Goal: Obtain resource: Download file/media

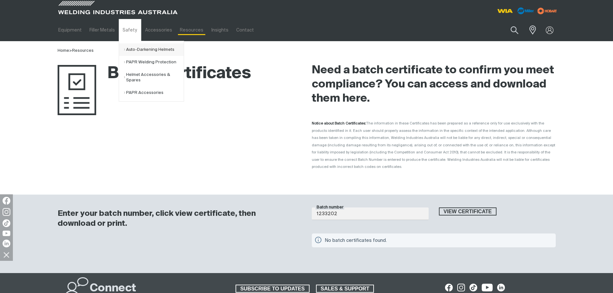
click at [138, 51] on link "Auto-Darkening Helmets" at bounding box center [154, 49] width 60 height 13
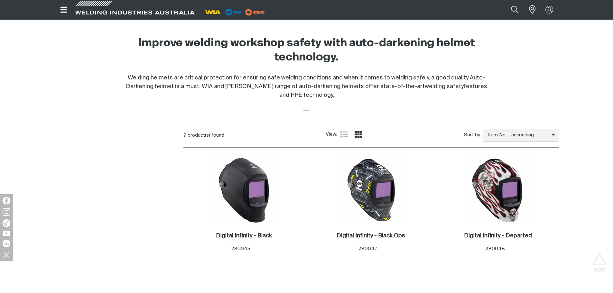
scroll to position [257, 0]
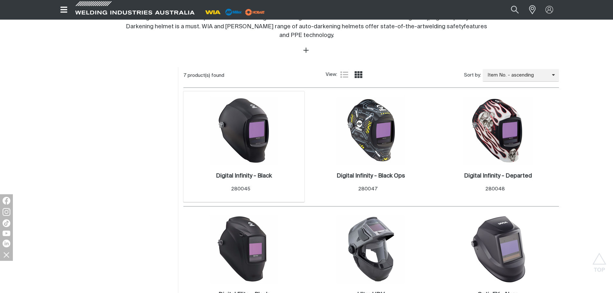
click at [235, 142] on img at bounding box center [243, 130] width 69 height 69
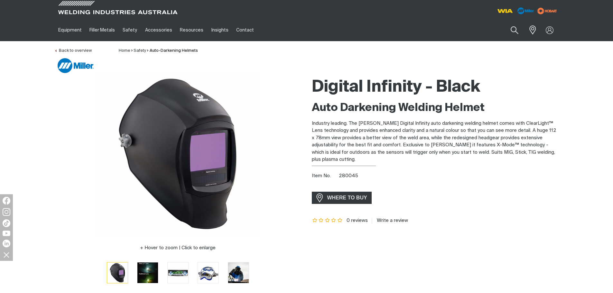
click at [62, 46] on div "Back to overview Home Safety Auto-Darkening Helmets" at bounding box center [306, 47] width 504 height 13
click at [65, 49] on link "Back to overview" at bounding box center [72, 51] width 37 height 4
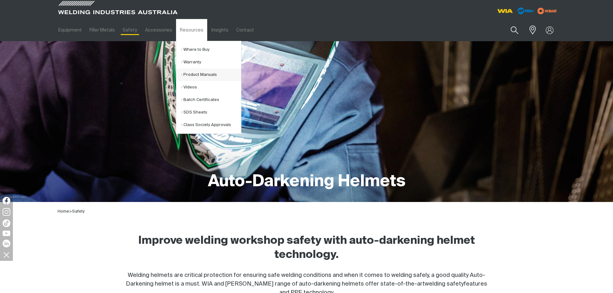
click at [204, 74] on link "Product Manuals" at bounding box center [211, 74] width 60 height 13
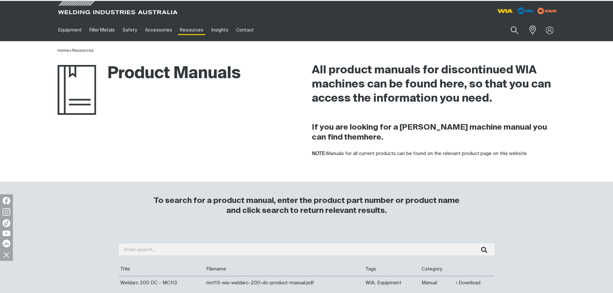
scroll to position [64, 0]
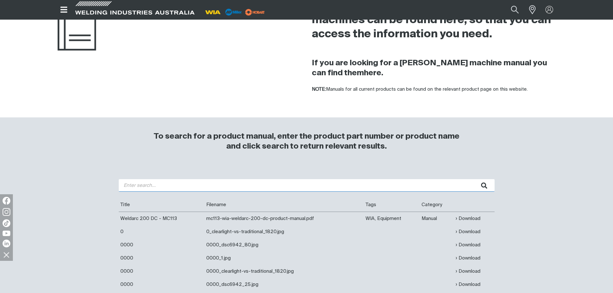
click at [163, 189] on input "search" at bounding box center [307, 185] width 376 height 13
type input "w67"
click at [474, 179] on button "submit" at bounding box center [484, 185] width 20 height 13
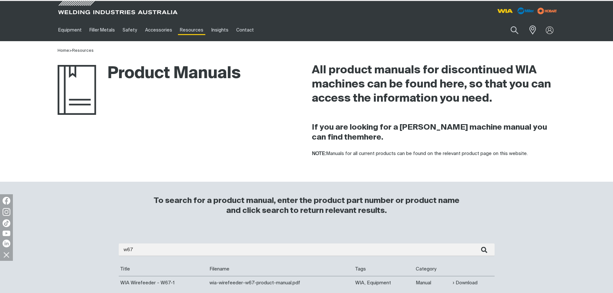
scroll to position [96, 0]
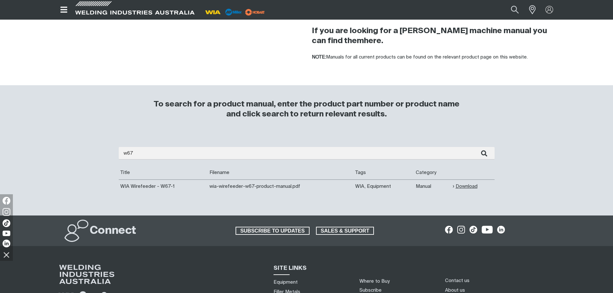
click at [456, 186] on link "Download" at bounding box center [464, 186] width 25 height 7
